Goal: Navigation & Orientation: Find specific page/section

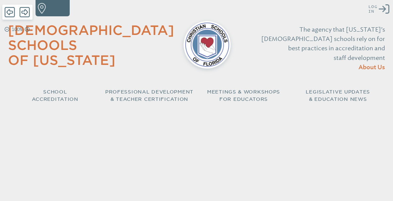
click at [386, 10] on icon "Log in or Create Account" at bounding box center [384, 9] width 11 height 11
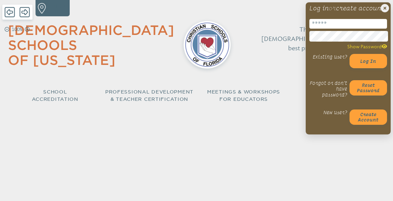
click at [344, 29] on input "email" at bounding box center [348, 24] width 78 height 10
type input "**********"
click at [363, 68] on button "Log in" at bounding box center [369, 61] width 38 height 14
